Goal: Task Accomplishment & Management: Use online tool/utility

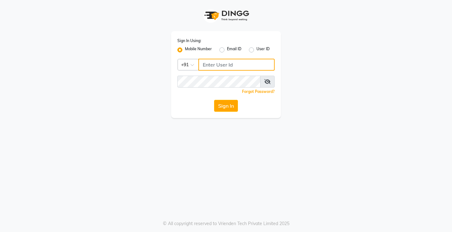
type input "8767973651"
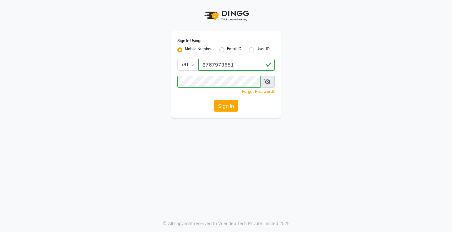
click at [256, 49] on label "User ID" at bounding box center [262, 50] width 13 height 8
click at [256, 49] on input "User ID" at bounding box center [258, 48] width 4 height 4
radio input "true"
radio input "false"
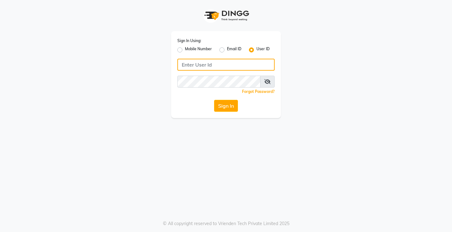
click at [228, 66] on input "Username" at bounding box center [225, 65] width 97 height 12
type input "ashhok"
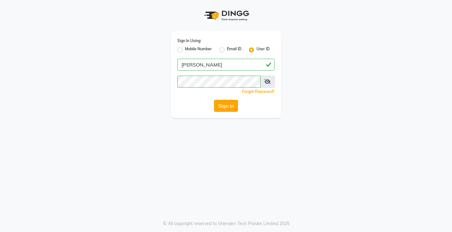
click at [227, 106] on button "Sign In" at bounding box center [226, 106] width 24 height 12
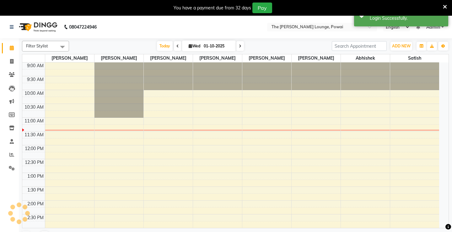
select select "en"
click at [443, 6] on icon at bounding box center [445, 7] width 4 height 6
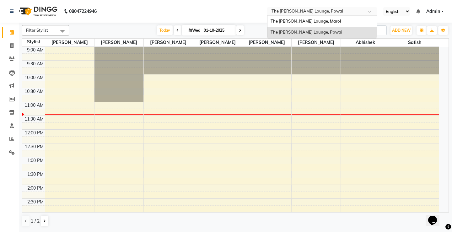
click at [320, 10] on input "text" at bounding box center [315, 12] width 91 height 6
click at [11, 138] on icon at bounding box center [11, 139] width 5 height 5
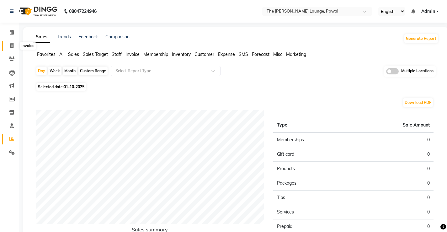
click at [10, 46] on icon at bounding box center [11, 45] width 3 height 5
select select "7307"
select select "service"
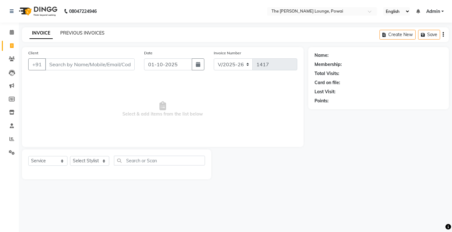
click at [84, 32] on link "PREVIOUS INVOICES" at bounding box center [82, 33] width 44 height 6
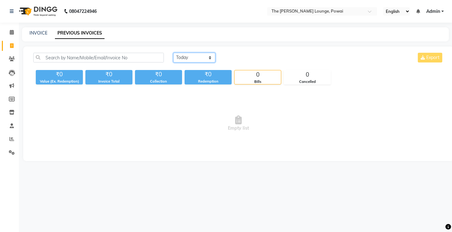
click at [202, 56] on select "[DATE] [DATE] Custom Range" at bounding box center [194, 58] width 42 height 10
click at [209, 58] on select "[DATE] [DATE] Custom Range" at bounding box center [194, 58] width 42 height 10
select select "range"
click at [173, 53] on select "[DATE] [DATE] Custom Range" at bounding box center [194, 58] width 42 height 10
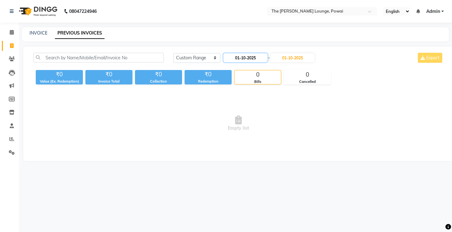
click at [244, 55] on input "01-10-2025" at bounding box center [245, 57] width 44 height 9
select select "10"
select select "2025"
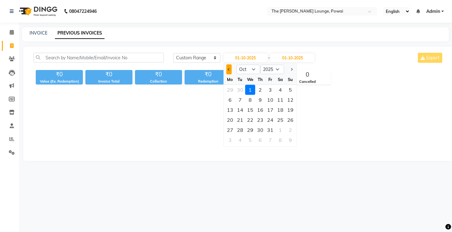
click at [230, 70] on span "Previous month" at bounding box center [229, 69] width 3 height 3
select select "9"
click at [231, 91] on div "1" at bounding box center [230, 90] width 10 height 10
type input "01-09-2025"
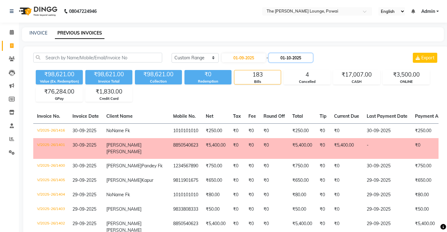
click at [288, 58] on input "01-10-2025" at bounding box center [291, 57] width 44 height 9
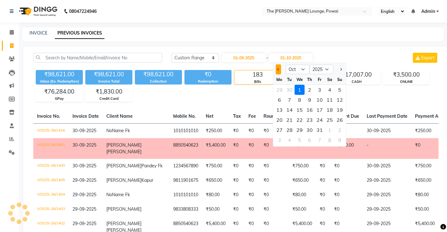
click at [277, 67] on button "Previous month" at bounding box center [278, 69] width 5 height 10
select select "9"
click at [289, 130] on div "30" at bounding box center [290, 130] width 10 height 10
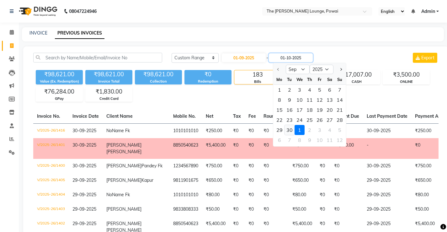
type input "30-09-2025"
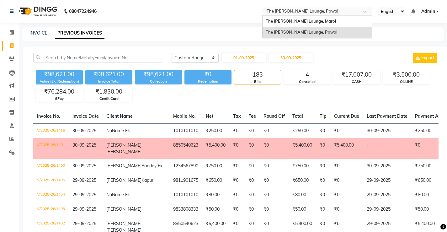
click at [326, 10] on input "text" at bounding box center [311, 12] width 91 height 6
click at [311, 19] on span "The [PERSON_NAME] Lounge, Marol" at bounding box center [301, 21] width 70 height 5
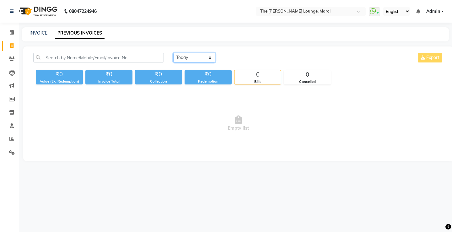
click at [193, 60] on select "[DATE] [DATE] Custom Range" at bounding box center [194, 58] width 42 height 10
select select "range"
click at [173, 53] on select "[DATE] [DATE] Custom Range" at bounding box center [194, 58] width 42 height 10
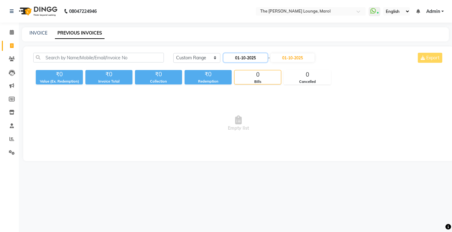
click at [246, 59] on input "01-10-2025" at bounding box center [245, 57] width 44 height 9
select select "10"
select select "2025"
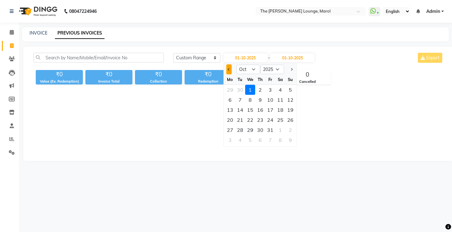
click at [230, 69] on span "Previous month" at bounding box center [229, 69] width 3 height 3
select select "9"
click at [230, 91] on div "1" at bounding box center [230, 90] width 10 height 10
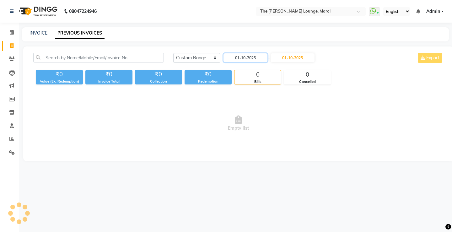
type input "01-09-2025"
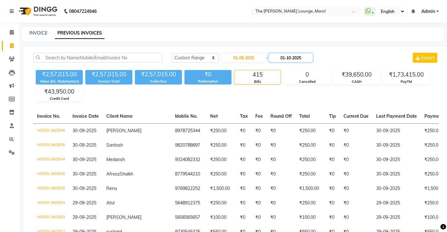
click at [284, 58] on input "01-10-2025" at bounding box center [291, 57] width 44 height 9
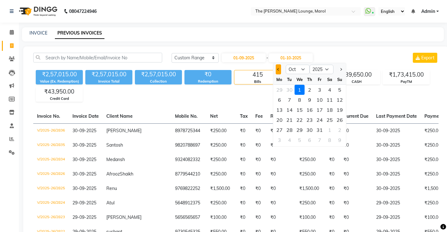
click at [278, 70] on span "Previous month" at bounding box center [278, 69] width 3 height 3
select select "9"
click at [290, 127] on div "30" at bounding box center [290, 130] width 10 height 10
type input "30-09-2025"
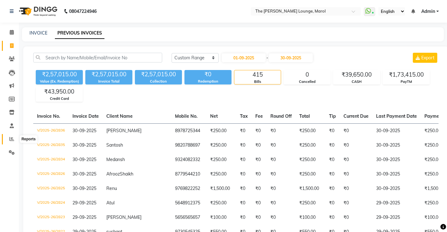
click at [10, 139] on icon at bounding box center [11, 139] width 5 height 5
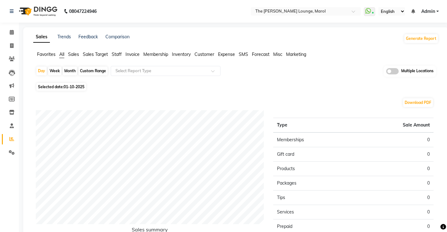
click at [65, 70] on div "Month" at bounding box center [70, 71] width 14 height 9
select select "10"
select select "2025"
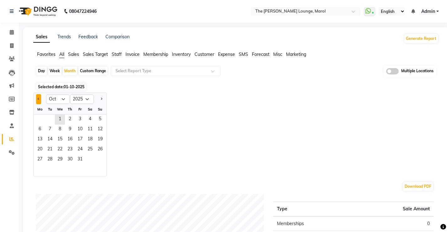
click at [39, 98] on span "Previous month" at bounding box center [39, 99] width 2 height 2
select select "9"
click at [42, 118] on span "1" at bounding box center [40, 120] width 10 height 10
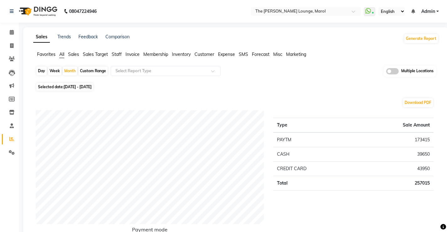
click at [116, 54] on span "Staff" at bounding box center [117, 54] width 10 height 6
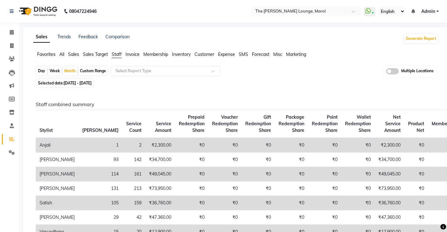
click at [64, 52] on span "All" at bounding box center [61, 54] width 5 height 6
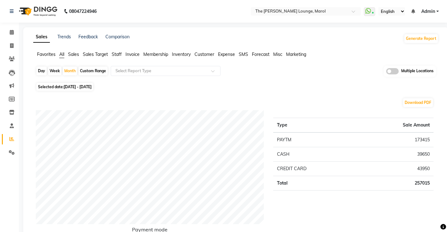
click at [116, 54] on span "Staff" at bounding box center [117, 54] width 10 height 6
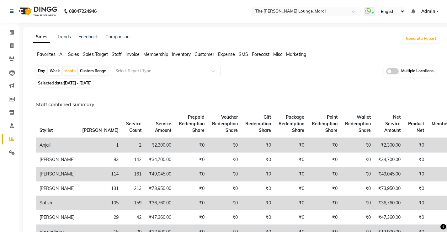
click at [297, 10] on input "text" at bounding box center [299, 12] width 91 height 6
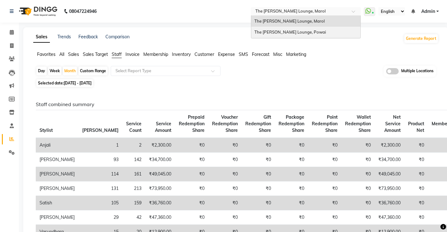
click at [280, 29] on div "The [PERSON_NAME] Lounge, Powai" at bounding box center [305, 32] width 109 height 11
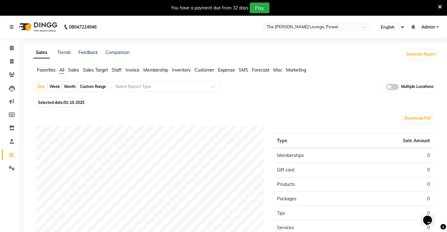
click at [67, 86] on div "Month" at bounding box center [70, 86] width 14 height 9
select select "10"
select select "2025"
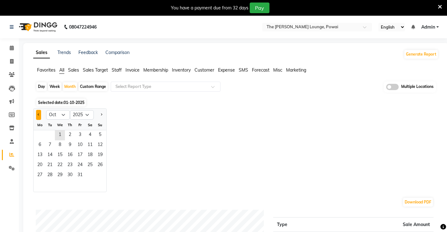
click at [41, 115] on button "Previous month" at bounding box center [38, 115] width 5 height 10
select select "9"
click at [40, 136] on span "1" at bounding box center [40, 135] width 10 height 10
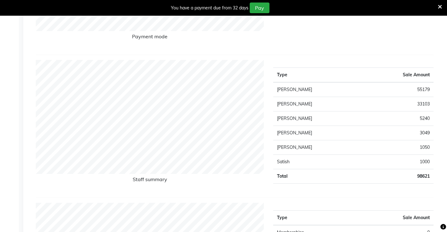
scroll to position [220, 0]
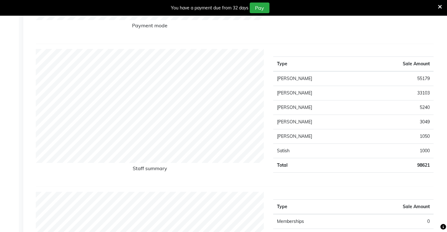
click at [440, 5] on icon at bounding box center [440, 7] width 4 height 6
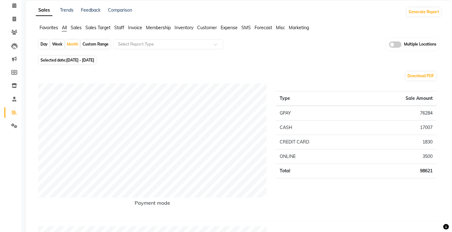
scroll to position [0, 0]
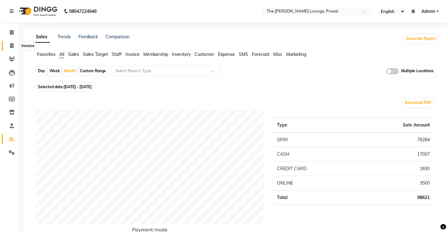
click at [13, 46] on icon at bounding box center [11, 45] width 3 height 5
select select "7307"
select select "service"
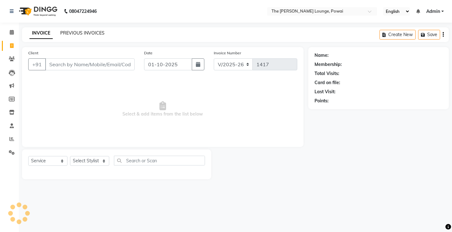
click at [74, 32] on link "PREVIOUS INVOICES" at bounding box center [82, 33] width 44 height 6
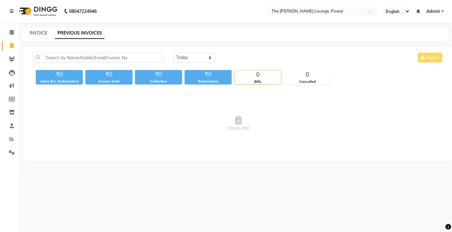
click at [44, 36] on div "INVOICE PREVIOUS INVOICES" at bounding box center [235, 34] width 427 height 14
click at [43, 36] on div "INVOICE PREVIOUS INVOICES" at bounding box center [235, 34] width 427 height 14
click at [40, 33] on link "INVOICE" at bounding box center [39, 33] width 18 height 6
select select "7307"
select select "service"
